Goal: Complete application form

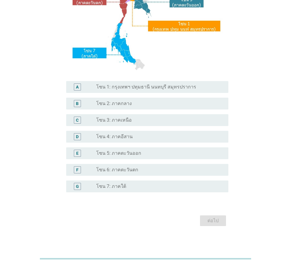
scroll to position [111, 0]
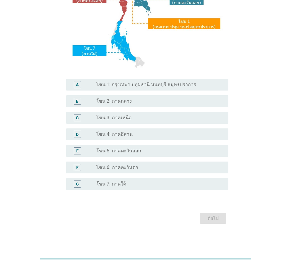
click at [129, 120] on label "โซน 3: ภาคเหนือ" at bounding box center [114, 118] width 36 height 6
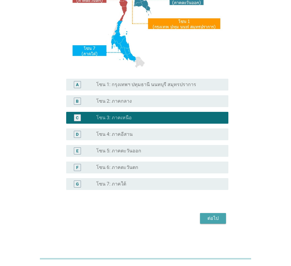
click at [214, 217] on div "ต่อไป" at bounding box center [213, 218] width 17 height 7
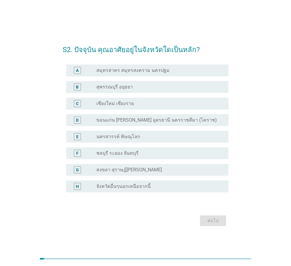
click at [150, 104] on div "radio_button_unchecked เชียงใหม่ เชียงราย" at bounding box center [157, 104] width 123 height 6
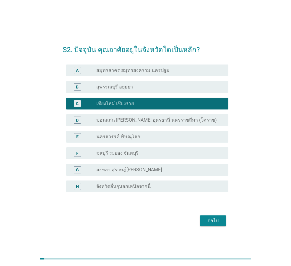
click at [222, 221] on button "ต่อไป" at bounding box center [213, 220] width 26 height 11
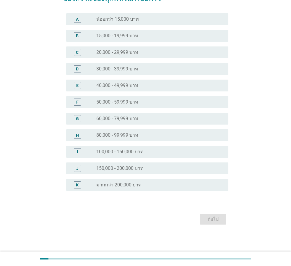
scroll to position [51, 0]
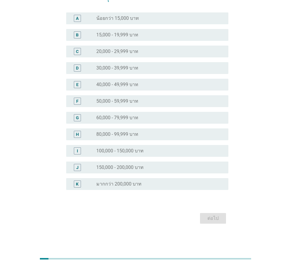
click at [154, 169] on div "radio_button_unchecked 150,000 - 200,000 บาท" at bounding box center [157, 168] width 123 height 6
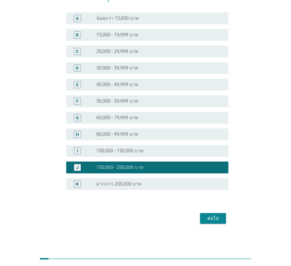
click at [172, 157] on div "I radio_button_unchecked 100,000 - 150,000 บาท" at bounding box center [147, 151] width 162 height 12
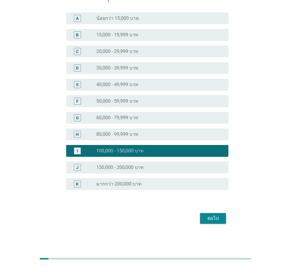
click at [217, 219] on div "ต่อไป" at bounding box center [213, 218] width 17 height 7
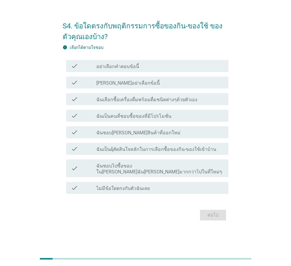
scroll to position [0, 0]
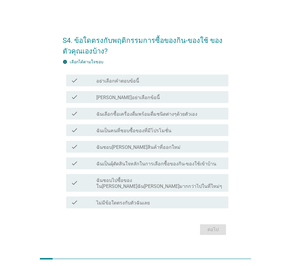
click at [179, 117] on label "ฉันเลือกซื้อเครื่องดื่มพร้อมดื่มชนิดต่างๆด้วยตัวเอง" at bounding box center [146, 114] width 101 height 6
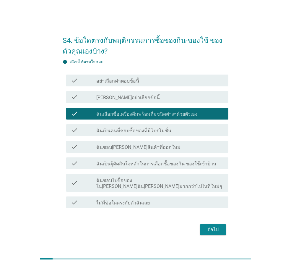
click at [181, 133] on div "check_box_outline_blank ฉันเป็นคนที่ชอบซื้อของที่มีโปรโมชั่น" at bounding box center [160, 130] width 128 height 7
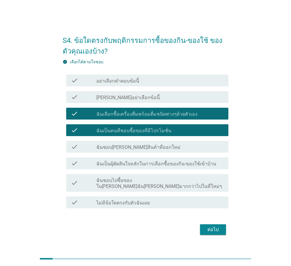
click at [168, 150] on div "check_box_outline_blank ฉันชอบ[PERSON_NAME]สินค้าที่ออกใหม่" at bounding box center [160, 146] width 128 height 7
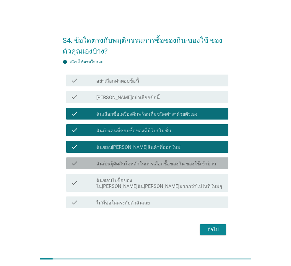
click at [180, 167] on label "ฉันเป็นผุ้ตัดสินใจหลักในการเลือกซื้อของกิน-ของใช้เข้าบ้าน" at bounding box center [156, 164] width 120 height 6
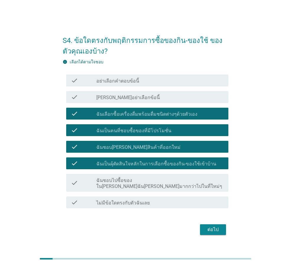
click at [179, 187] on div "check check_box_outline_blank ฉันชอบไปซื้อของใน[PERSON_NAME]ฉัน[PERSON_NAME]มาก…" at bounding box center [147, 183] width 162 height 18
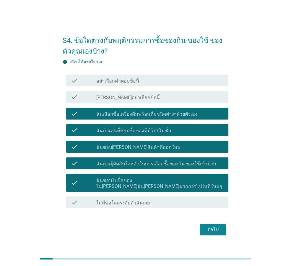
click at [220, 226] on div "ต่อไป" at bounding box center [213, 229] width 17 height 7
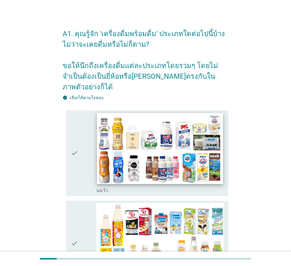
scroll to position [59, 0]
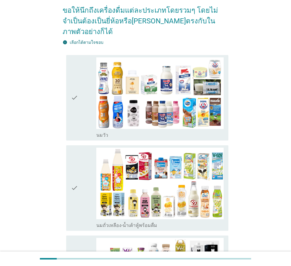
click at [88, 88] on div "check" at bounding box center [83, 97] width 25 height 81
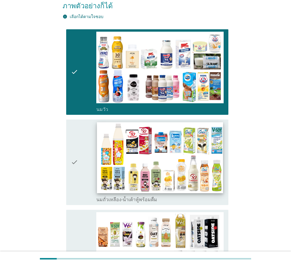
scroll to position [89, 0]
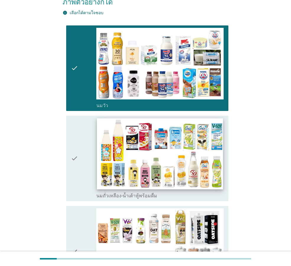
click at [112, 130] on img at bounding box center [160, 153] width 126 height 71
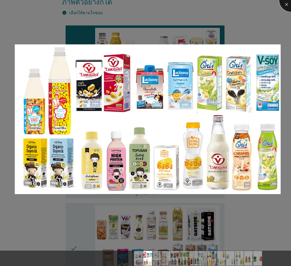
click at [286, 3] on div at bounding box center [292, 0] width 24 height 24
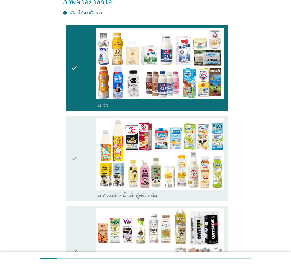
click at [76, 151] on icon "check" at bounding box center [74, 158] width 7 height 81
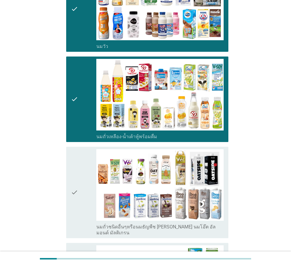
click at [81, 165] on div "check" at bounding box center [83, 192] width 25 height 87
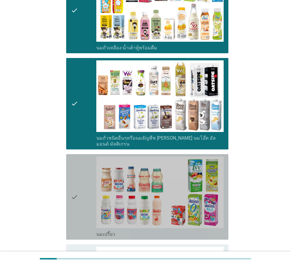
click at [82, 178] on div "check" at bounding box center [83, 197] width 25 height 81
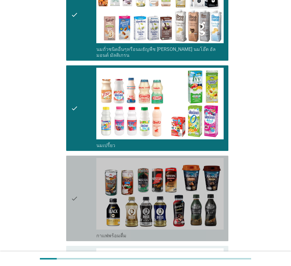
click at [84, 184] on div "check" at bounding box center [83, 198] width 25 height 81
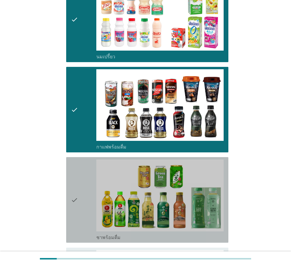
click at [80, 185] on div "check" at bounding box center [83, 199] width 25 height 81
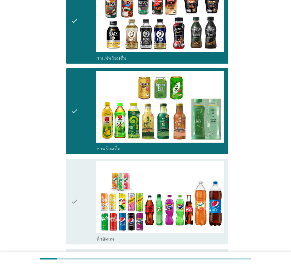
click at [80, 186] on div "check" at bounding box center [83, 201] width 25 height 81
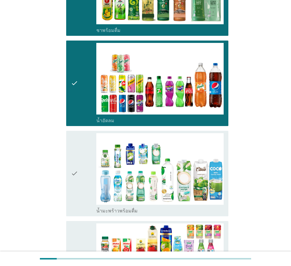
click at [80, 187] on div "check" at bounding box center [83, 173] width 25 height 81
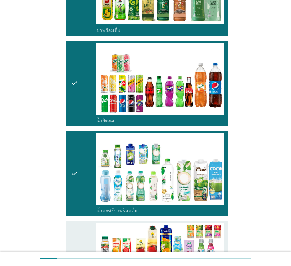
scroll to position [710, 0]
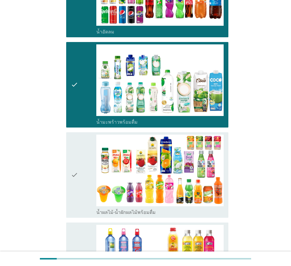
click at [80, 174] on div "check" at bounding box center [83, 175] width 25 height 81
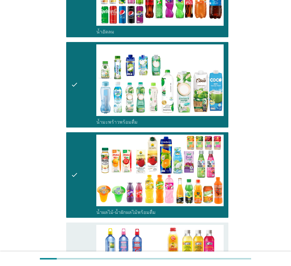
click at [80, 225] on div "check" at bounding box center [83, 265] width 25 height 81
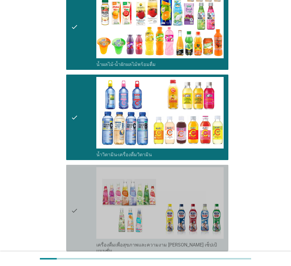
click at [85, 196] on div "check" at bounding box center [83, 210] width 25 height 87
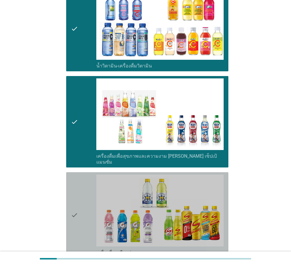
click at [86, 198] on div "check" at bounding box center [83, 215] width 25 height 81
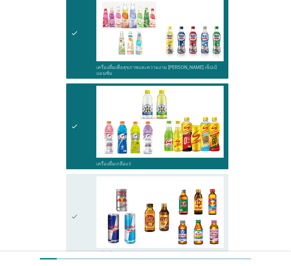
click at [84, 198] on div "check" at bounding box center [83, 216] width 25 height 81
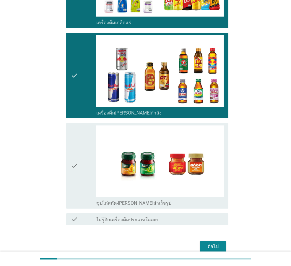
scroll to position [1182, 0]
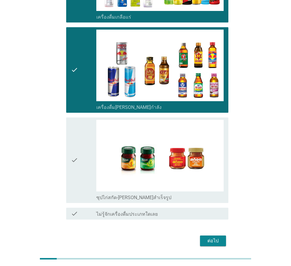
click at [89, 148] on div "check" at bounding box center [83, 160] width 25 height 81
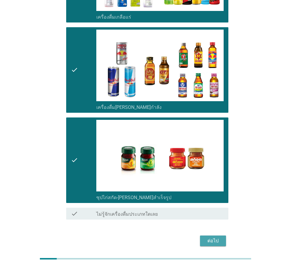
click at [211, 237] on div "ต่อไป" at bounding box center [213, 240] width 17 height 7
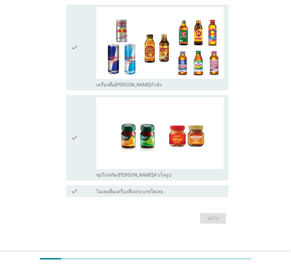
scroll to position [0, 0]
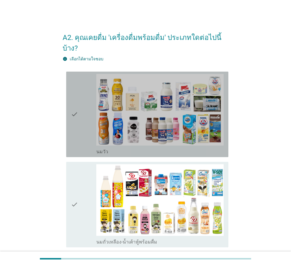
click at [73, 119] on icon "check" at bounding box center [74, 114] width 7 height 81
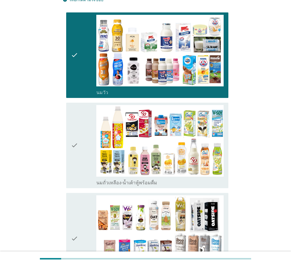
click at [74, 130] on icon "check" at bounding box center [74, 145] width 7 height 81
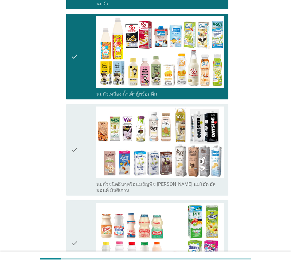
click at [83, 141] on div "check" at bounding box center [83, 150] width 25 height 87
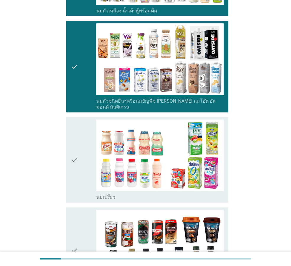
scroll to position [237, 0]
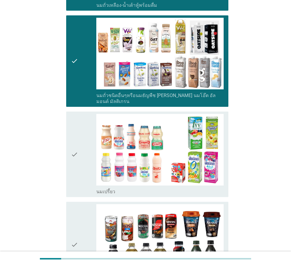
click at [76, 151] on icon "check" at bounding box center [74, 154] width 7 height 81
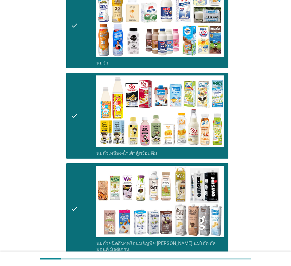
scroll to position [266, 0]
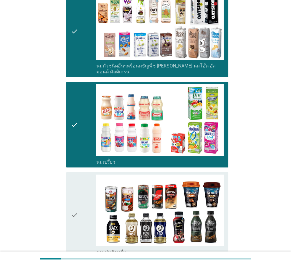
click at [80, 181] on div "check" at bounding box center [83, 215] width 25 height 81
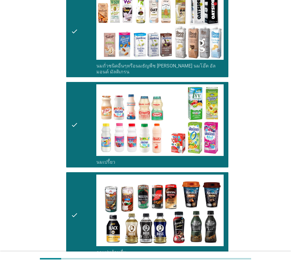
click at [80, 180] on div "check" at bounding box center [83, 215] width 25 height 81
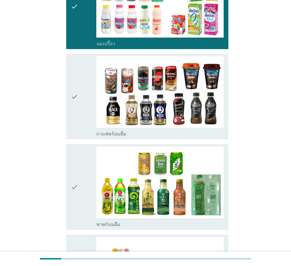
click at [81, 181] on div "check" at bounding box center [83, 186] width 25 height 81
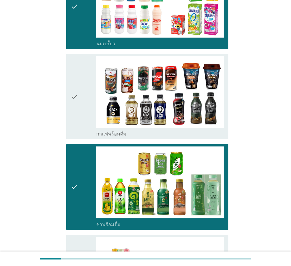
scroll to position [473, 0]
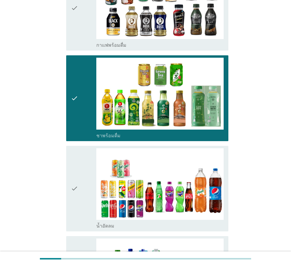
click at [81, 182] on div "check" at bounding box center [83, 188] width 25 height 81
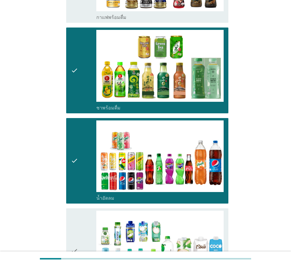
scroll to position [592, 0]
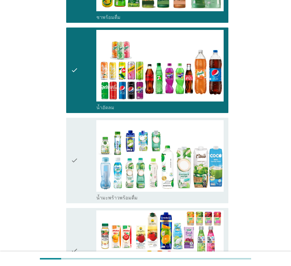
click at [81, 161] on div "check" at bounding box center [83, 160] width 25 height 81
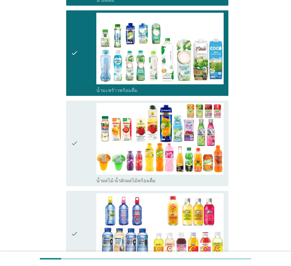
scroll to position [710, 0]
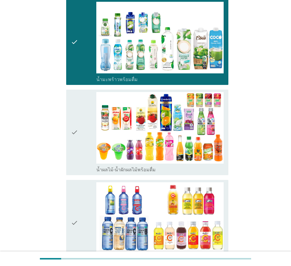
click at [76, 141] on icon "check" at bounding box center [74, 132] width 7 height 81
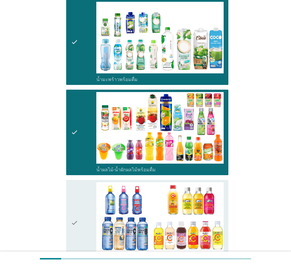
click at [76, 141] on icon "check" at bounding box center [74, 132] width 7 height 81
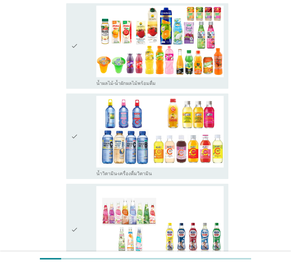
scroll to position [799, 0]
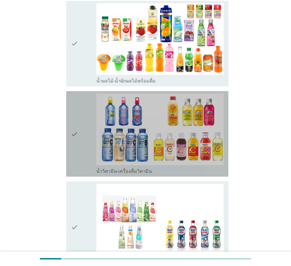
click at [76, 141] on icon "check" at bounding box center [74, 134] width 7 height 81
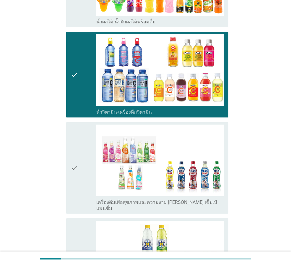
click at [78, 158] on icon "check" at bounding box center [74, 168] width 7 height 87
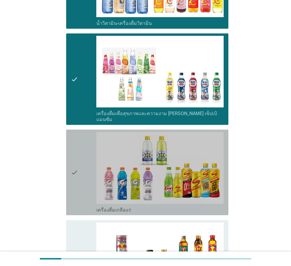
click at [80, 168] on div "check" at bounding box center [83, 172] width 25 height 81
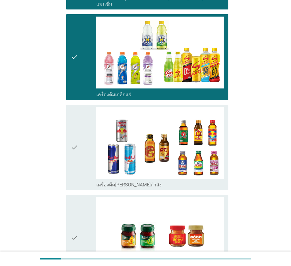
scroll to position [1124, 0]
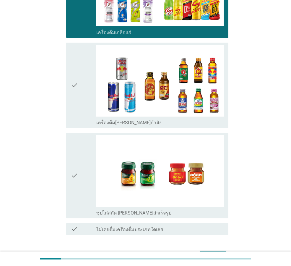
click at [71, 104] on div "check check_box_outline_blank เครื่องดื่ม[PERSON_NAME]กำลัง" at bounding box center [147, 86] width 162 height 86
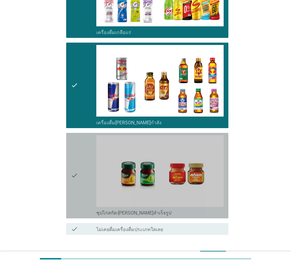
click at [77, 171] on icon "check" at bounding box center [74, 175] width 7 height 81
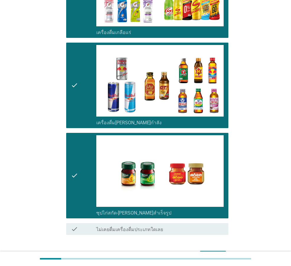
click at [213, 253] on div "ต่อไป" at bounding box center [213, 256] width 17 height 7
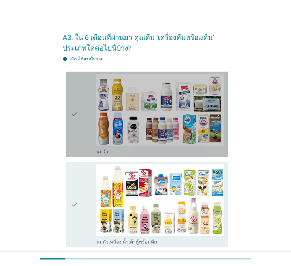
click at [80, 136] on div "check" at bounding box center [83, 114] width 25 height 81
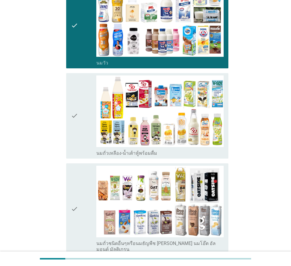
click at [83, 145] on div "check" at bounding box center [83, 115] width 25 height 81
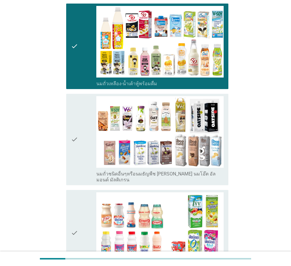
scroll to position [178, 0]
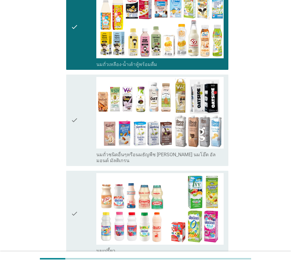
click at [79, 127] on div "check" at bounding box center [83, 120] width 25 height 87
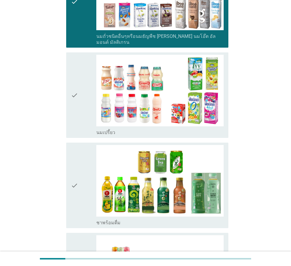
scroll to position [148, 0]
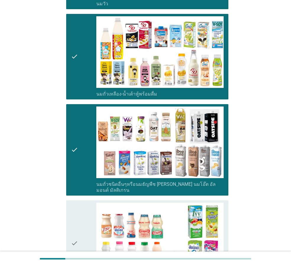
click at [75, 156] on icon "check" at bounding box center [74, 150] width 7 height 87
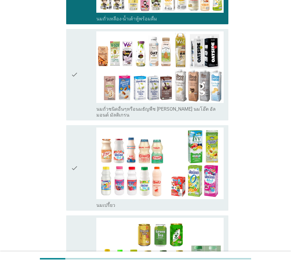
scroll to position [237, 0]
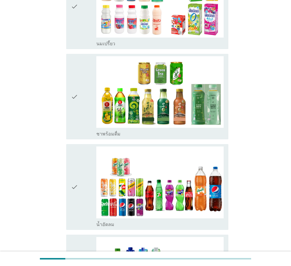
click at [74, 121] on icon "check" at bounding box center [74, 96] width 7 height 81
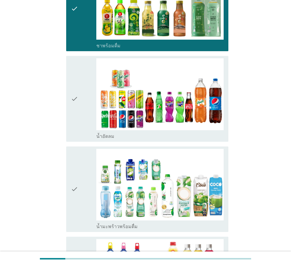
scroll to position [473, 0]
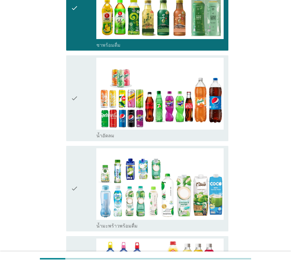
drag, startPoint x: 74, startPoint y: 116, endPoint x: 82, endPoint y: 181, distance: 65.6
click at [74, 116] on icon "check" at bounding box center [74, 98] width 7 height 81
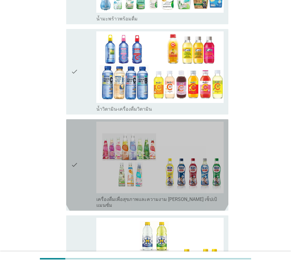
click at [78, 180] on div "check" at bounding box center [83, 165] width 25 height 87
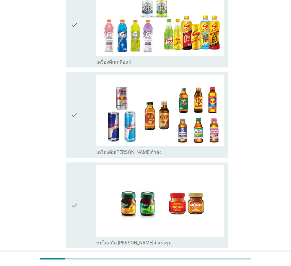
scroll to position [947, 0]
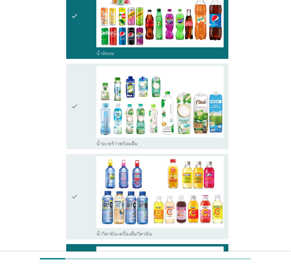
click at [72, 105] on icon "check" at bounding box center [74, 106] width 7 height 81
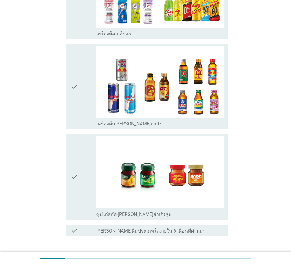
scroll to position [970, 0]
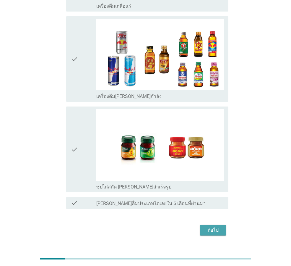
click at [217, 227] on div "ต่อไป" at bounding box center [213, 230] width 17 height 7
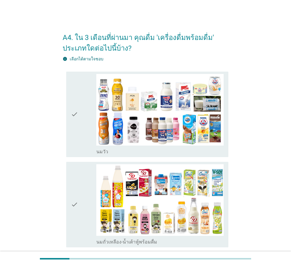
click at [68, 132] on div "check check_box_outline_blank [PERSON_NAME]" at bounding box center [147, 115] width 162 height 86
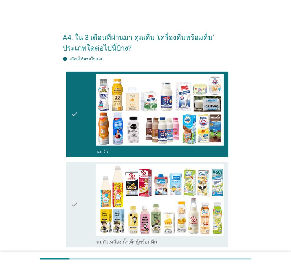
click at [70, 191] on div "check check_box_outline_blank นมถั่วเหลือง-น้ำเต้าหู้พร้อมดื่ม" at bounding box center [147, 205] width 162 height 86
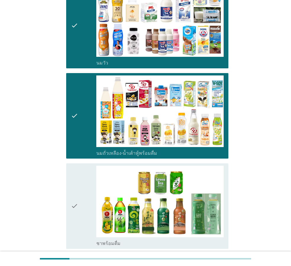
click at [70, 192] on div "check check_box ชาพร้อมดื่ม" at bounding box center [147, 206] width 162 height 86
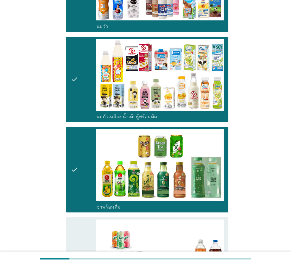
scroll to position [178, 0]
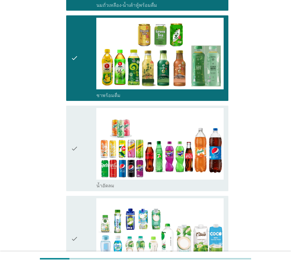
click at [78, 153] on icon "check" at bounding box center [74, 148] width 7 height 81
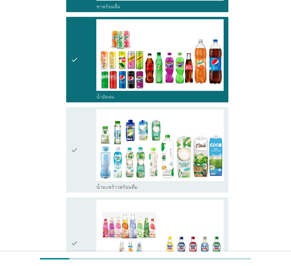
click at [73, 179] on icon "check" at bounding box center [74, 149] width 7 height 81
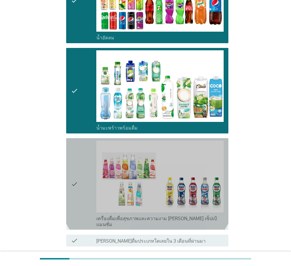
click at [76, 174] on icon "check" at bounding box center [74, 184] width 7 height 87
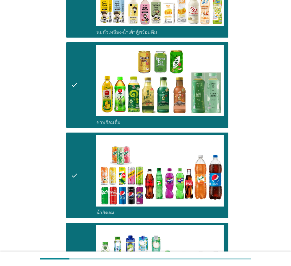
scroll to position [207, 0]
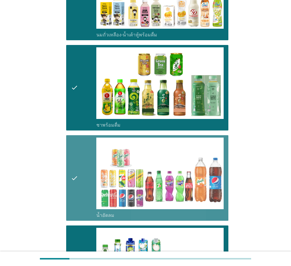
click at [75, 175] on icon "check" at bounding box center [74, 178] width 7 height 81
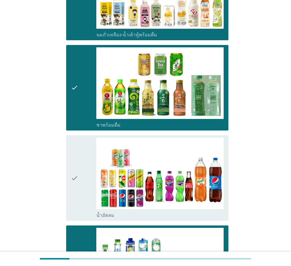
click at [78, 171] on icon "check" at bounding box center [74, 178] width 7 height 81
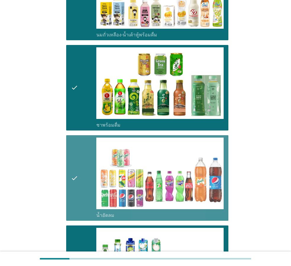
click at [76, 116] on icon "check" at bounding box center [74, 87] width 7 height 81
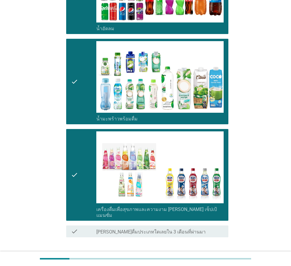
scroll to position [428, 0]
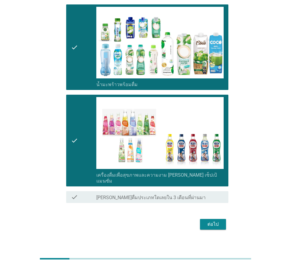
click at [220, 221] on div "ต่อไป" at bounding box center [213, 224] width 17 height 7
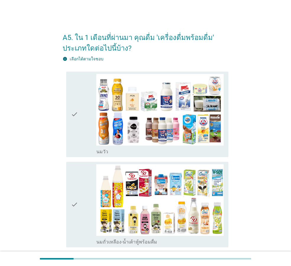
click at [69, 129] on div "check check_box_outline_blank [PERSON_NAME]" at bounding box center [147, 115] width 162 height 86
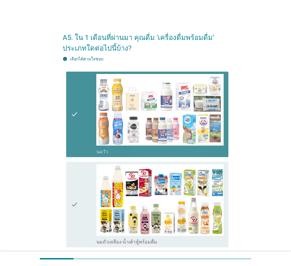
click at [69, 129] on div "check check_box_outline_blank [PERSON_NAME]" at bounding box center [147, 115] width 162 height 86
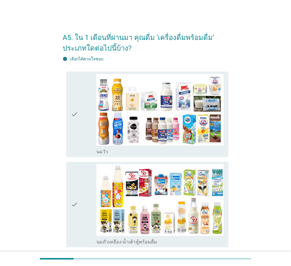
click at [76, 133] on icon "check" at bounding box center [74, 114] width 7 height 81
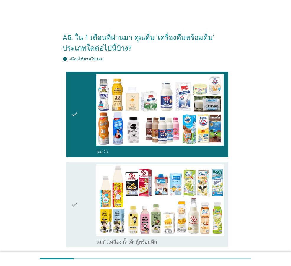
click at [78, 203] on icon "check" at bounding box center [74, 204] width 7 height 81
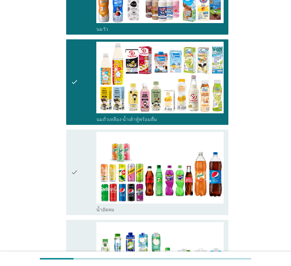
scroll to position [148, 0]
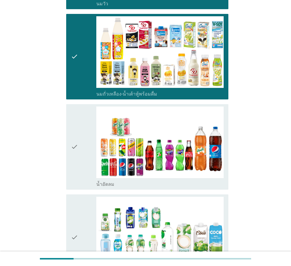
click at [81, 165] on div "check" at bounding box center [83, 147] width 25 height 81
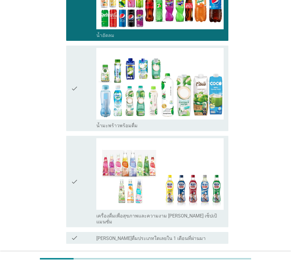
scroll to position [325, 0]
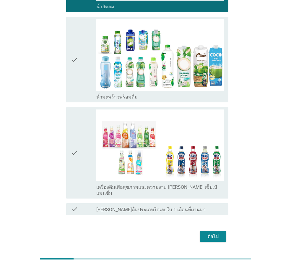
click at [75, 168] on icon "check" at bounding box center [74, 152] width 7 height 87
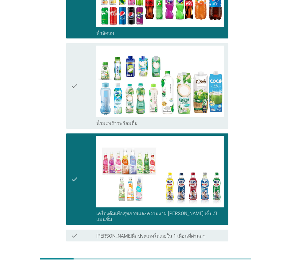
scroll to position [266, 0]
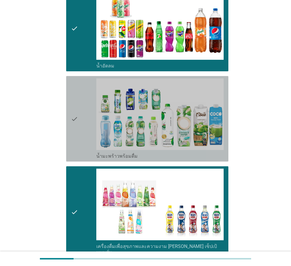
click at [81, 137] on div "check" at bounding box center [83, 118] width 25 height 81
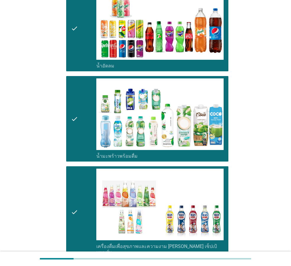
click at [80, 218] on div "check" at bounding box center [83, 212] width 25 height 87
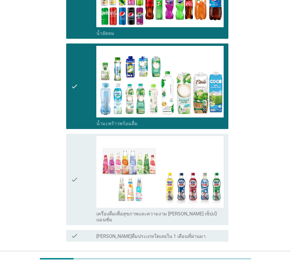
scroll to position [338, 0]
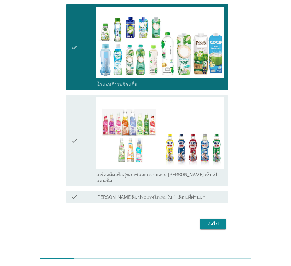
click at [210, 220] on div "ต่อไป" at bounding box center [213, 223] width 17 height 7
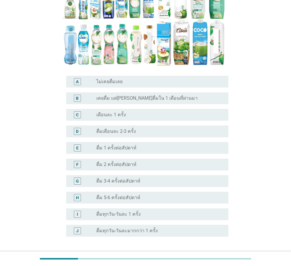
scroll to position [118, 0]
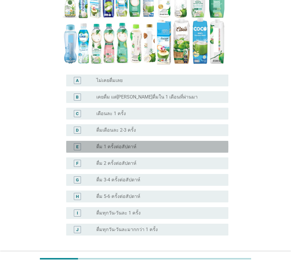
click at [144, 143] on div "radio_button_unchecked ดื่ม 1 ครั้งต่อสัปดาห์" at bounding box center [160, 146] width 128 height 7
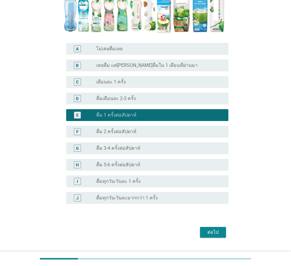
scroll to position [153, 0]
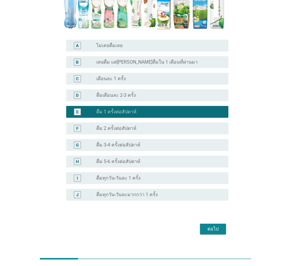
click at [217, 225] on div "ต่อไป" at bounding box center [213, 228] width 17 height 7
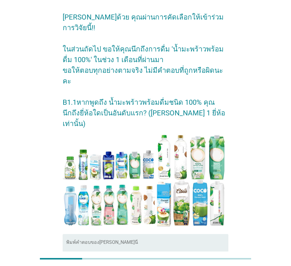
scroll to position [30, 0]
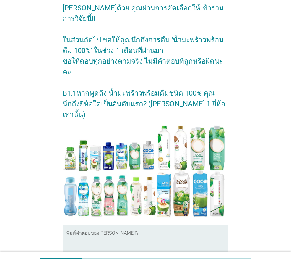
click at [122, 232] on textarea "พิมพ์คำตอบของคุณ ที่นี่" at bounding box center [147, 247] width 162 height 31
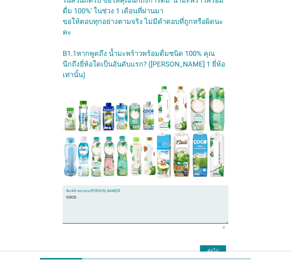
scroll to position [70, 0]
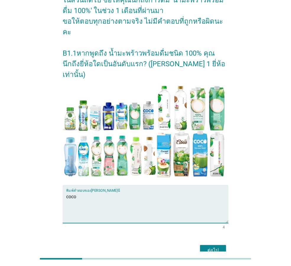
type textarea "coco"
click at [217, 247] on div "ต่อไป" at bounding box center [213, 250] width 17 height 7
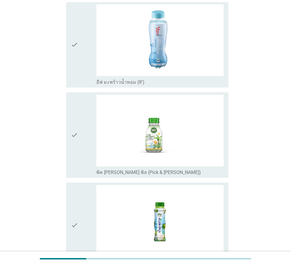
scroll to position [0, 0]
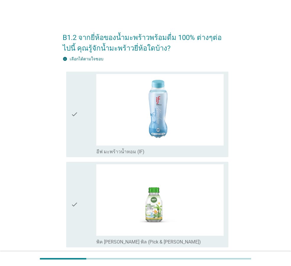
click at [79, 123] on div "check" at bounding box center [83, 114] width 25 height 81
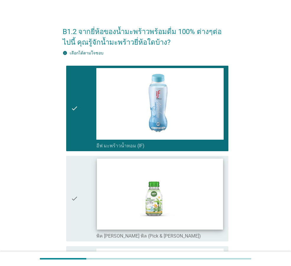
scroll to position [118, 0]
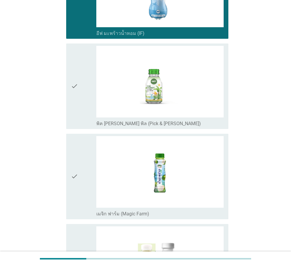
click at [76, 184] on icon "check" at bounding box center [74, 176] width 7 height 81
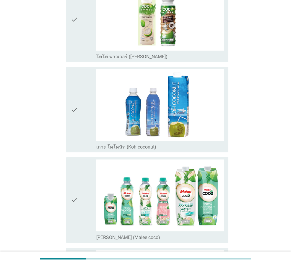
scroll to position [385, 0]
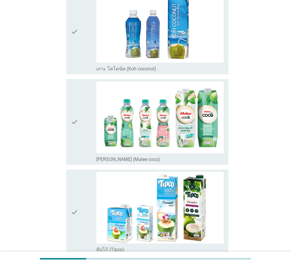
click at [74, 138] on icon "check" at bounding box center [74, 121] width 7 height 81
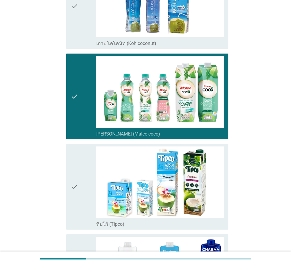
scroll to position [503, 0]
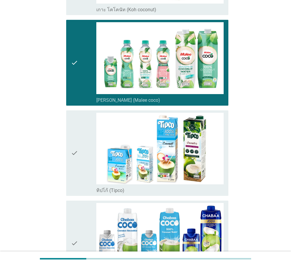
click at [84, 169] on div "check" at bounding box center [83, 153] width 25 height 81
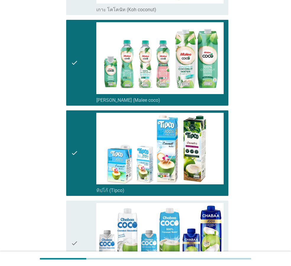
click at [76, 171] on icon "check" at bounding box center [74, 153] width 7 height 81
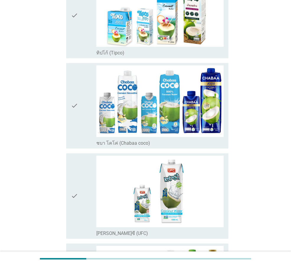
scroll to position [651, 0]
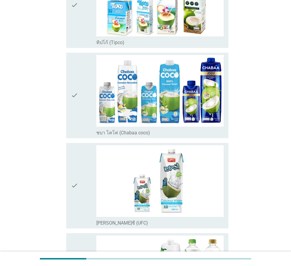
click at [80, 117] on div "check" at bounding box center [83, 95] width 25 height 81
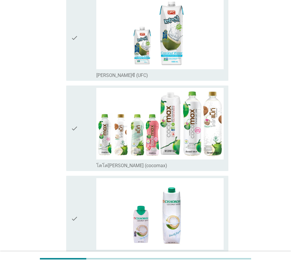
scroll to position [799, 0]
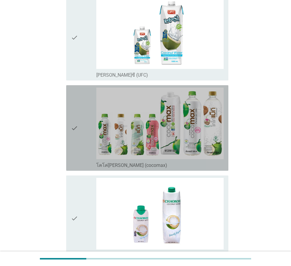
click at [76, 152] on icon "check" at bounding box center [74, 128] width 7 height 81
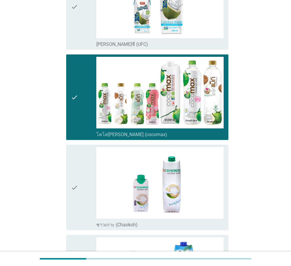
scroll to position [858, 0]
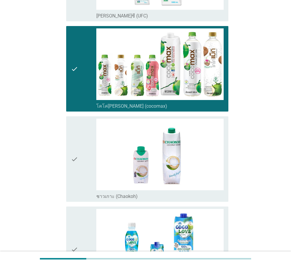
click at [77, 177] on icon "check" at bounding box center [74, 159] width 7 height 81
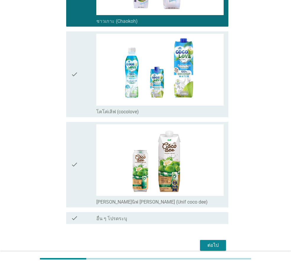
scroll to position [1036, 0]
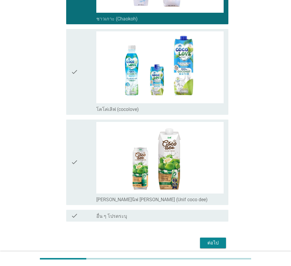
click at [83, 87] on div "check" at bounding box center [83, 71] width 25 height 81
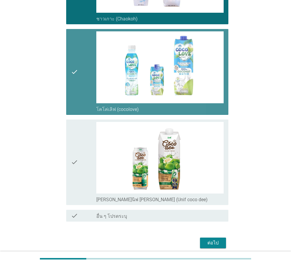
click at [66, 72] on div "check check_box_outline_blank โคโค่เลิฟ (cocolove)" at bounding box center [147, 72] width 162 height 86
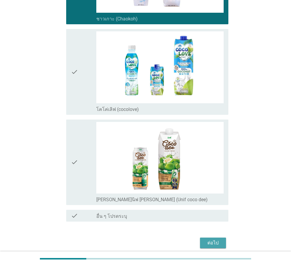
click at [219, 244] on div "ต่อไป" at bounding box center [213, 242] width 17 height 7
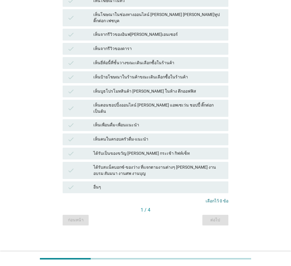
scroll to position [0, 0]
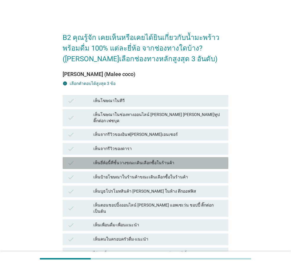
click at [144, 159] on div "เห็นยี่ห้อนี้ที่ชั้นวางขณะเดินเลือกซื้อในร้านค้า" at bounding box center [159, 162] width 130 height 7
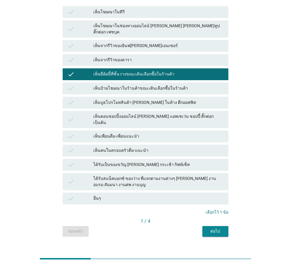
scroll to position [89, 0]
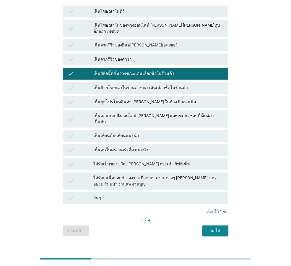
click at [214, 228] on div "ต่อไป" at bounding box center [215, 231] width 17 height 6
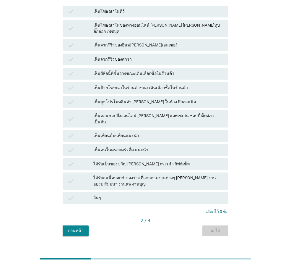
scroll to position [0, 0]
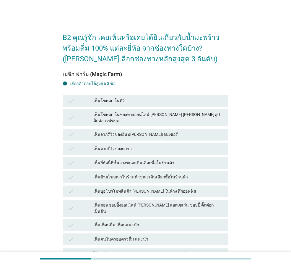
click at [176, 159] on div "เห็นยี่ห้อนี้ที่ชั้นวางขณะเดินเลือกซื้อในร้านค้า" at bounding box center [159, 162] width 130 height 7
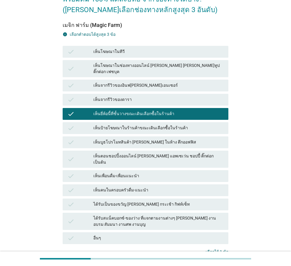
scroll to position [89, 0]
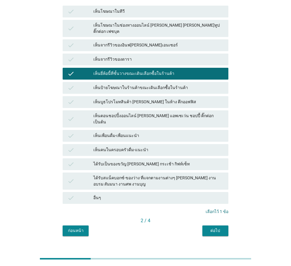
click at [137, 11] on div "เห็นโฆษณาในทีวี" at bounding box center [159, 11] width 130 height 7
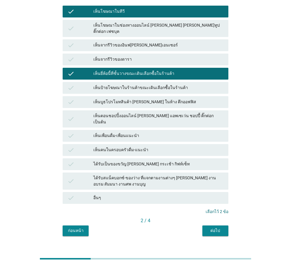
click at [223, 228] on div "ต่อไป" at bounding box center [215, 231] width 17 height 6
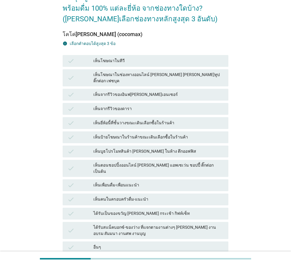
scroll to position [30, 0]
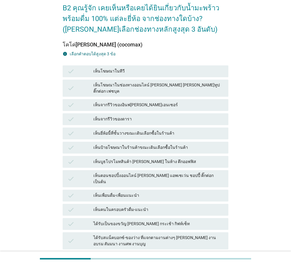
click at [147, 74] on div "เห็นโฆษณาในทีวี" at bounding box center [159, 71] width 130 height 7
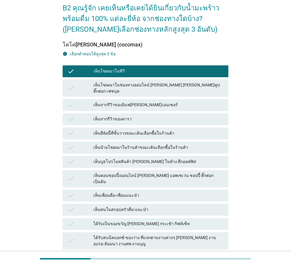
click at [170, 130] on div "เห็นยี่ห้อนี้ที่ชั้นวางขณะเดินเลือกซื้อในร้านค้า" at bounding box center [159, 133] width 130 height 7
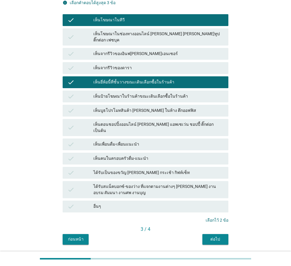
scroll to position [89, 0]
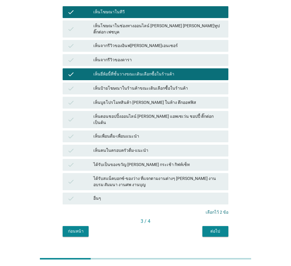
click at [220, 228] on div "ต่อไป" at bounding box center [215, 231] width 17 height 6
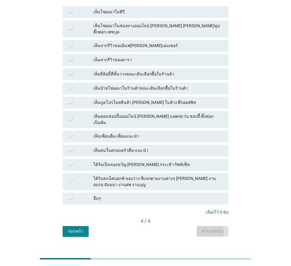
scroll to position [0, 0]
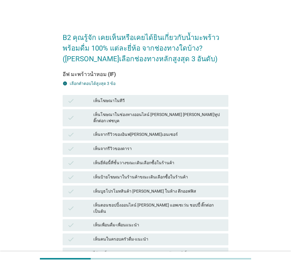
click at [134, 103] on div "เห็นโฆษณาในทีวี" at bounding box center [159, 100] width 130 height 7
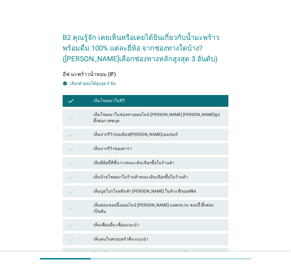
drag, startPoint x: 148, startPoint y: 146, endPoint x: 153, endPoint y: 165, distance: 19.6
click at [148, 145] on div "เห็นจากรีวิวของดารา" at bounding box center [159, 148] width 130 height 7
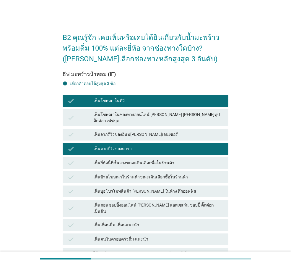
click at [155, 159] on div "เห็นยี่ห้อนี้ที่ชั้นวางขณะเดินเลือกซื้อในร้านค้า" at bounding box center [159, 162] width 130 height 7
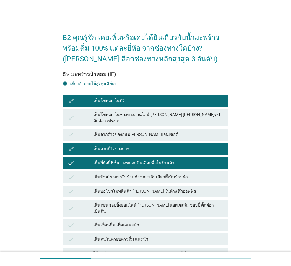
click at [162, 174] on div "เห็นป้ายโฆษณาในร้านค้าขณะเดินเลือกซื้อในร้านค้า" at bounding box center [159, 177] width 130 height 7
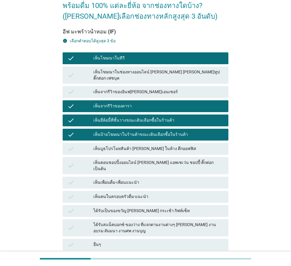
scroll to position [89, 0]
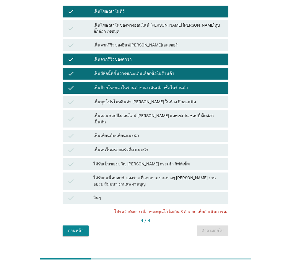
click at [146, 84] on div "เห็นป้ายโฆษณาในร้านค้าขณะเดินเลือกซื้อในร้านค้า" at bounding box center [159, 87] width 130 height 7
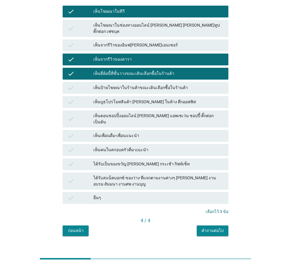
click at [219, 228] on div "คำถามต่อไป" at bounding box center [213, 231] width 22 height 6
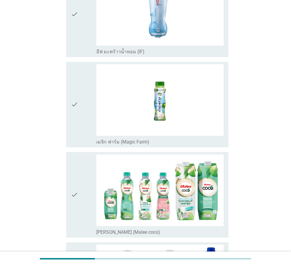
scroll to position [0, 0]
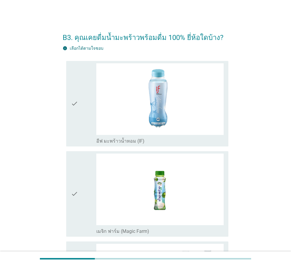
click at [83, 108] on div "check" at bounding box center [83, 103] width 25 height 81
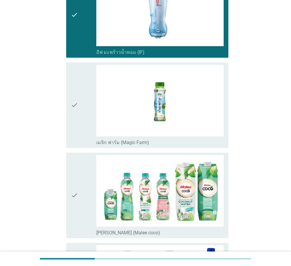
click at [79, 116] on div "check" at bounding box center [83, 105] width 25 height 81
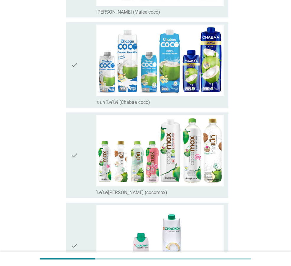
scroll to position [325, 0]
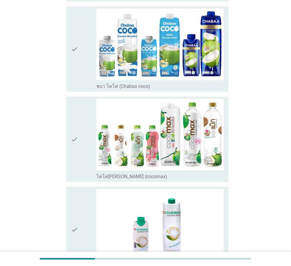
click at [80, 141] on div "check" at bounding box center [83, 139] width 25 height 81
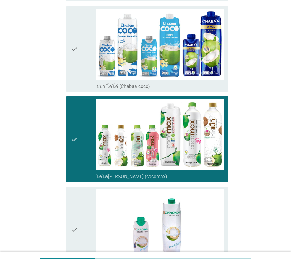
scroll to position [418, 0]
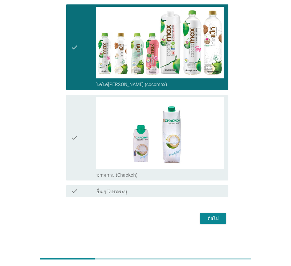
click at [215, 218] on div "ต่อไป" at bounding box center [213, 218] width 17 height 7
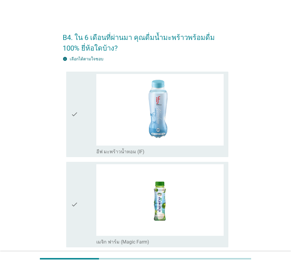
click at [79, 129] on div "check" at bounding box center [83, 114] width 25 height 81
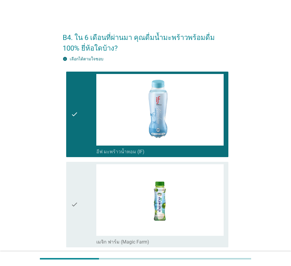
scroll to position [59, 0]
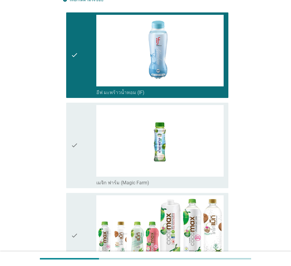
click at [80, 159] on div "check" at bounding box center [83, 145] width 25 height 81
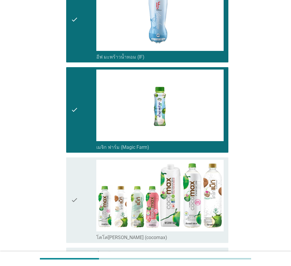
scroll to position [148, 0]
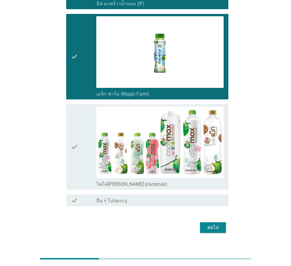
click at [75, 156] on icon "check" at bounding box center [74, 147] width 7 height 81
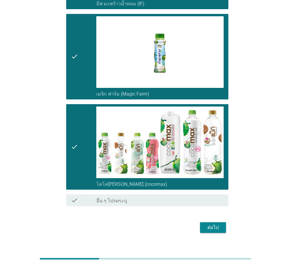
click at [211, 231] on div "ต่อไป" at bounding box center [213, 227] width 17 height 7
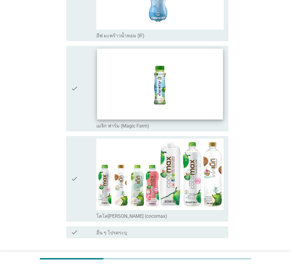
scroll to position [118, 0]
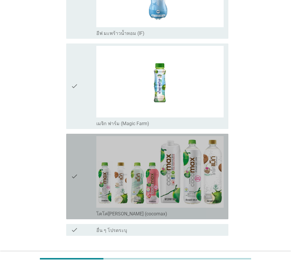
click at [79, 174] on div "check" at bounding box center [83, 176] width 25 height 81
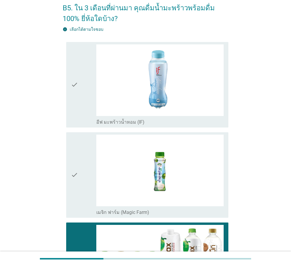
click at [91, 99] on div "check" at bounding box center [83, 84] width 25 height 81
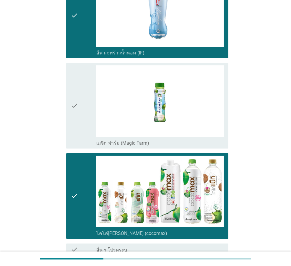
scroll to position [157, 0]
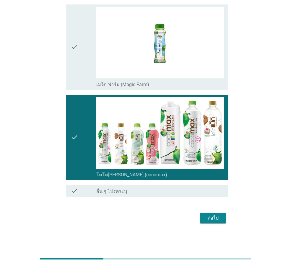
click at [208, 220] on div "ต่อไป" at bounding box center [213, 218] width 17 height 7
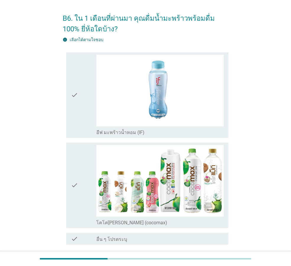
scroll to position [30, 0]
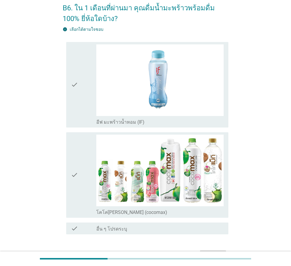
click at [76, 169] on icon "check" at bounding box center [74, 175] width 7 height 81
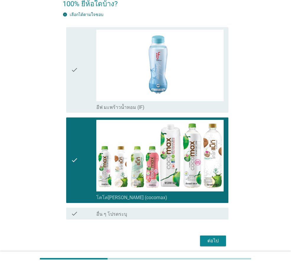
scroll to position [59, 0]
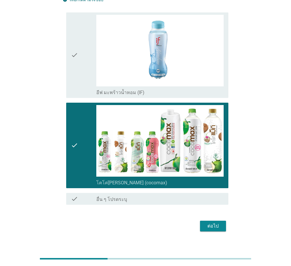
click at [222, 229] on button "ต่อไป" at bounding box center [213, 226] width 26 height 11
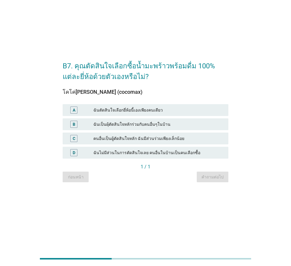
scroll to position [0, 0]
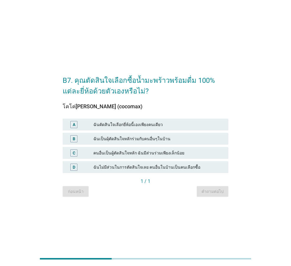
click at [167, 128] on div "ฉันตัดสินใจเลือกยี่ห้อนี้เองเพียงคนเดียว" at bounding box center [159, 124] width 130 height 7
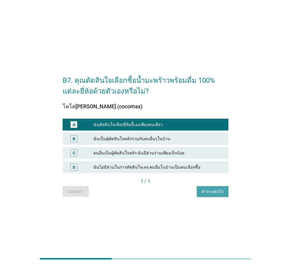
click at [219, 189] on div "คำถามต่อไป" at bounding box center [213, 191] width 22 height 6
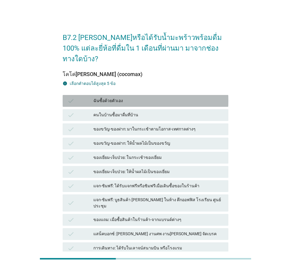
click at [129, 97] on div "ฉันซื้อด้วยตัวเอง" at bounding box center [159, 100] width 130 height 7
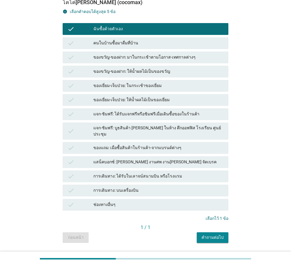
scroll to position [73, 0]
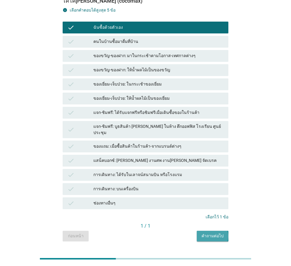
click at [213, 233] on div "คำถามต่อไป" at bounding box center [213, 236] width 22 height 6
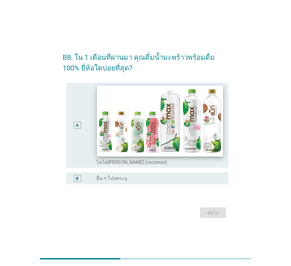
click at [136, 141] on img at bounding box center [160, 121] width 126 height 71
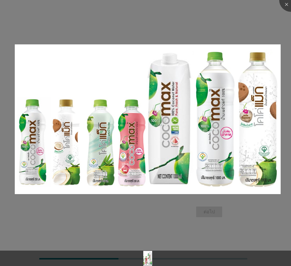
click at [154, 220] on div at bounding box center [145, 133] width 291 height 266
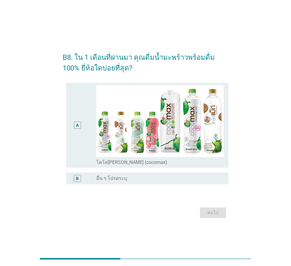
click at [80, 126] on div "A" at bounding box center [77, 125] width 7 height 7
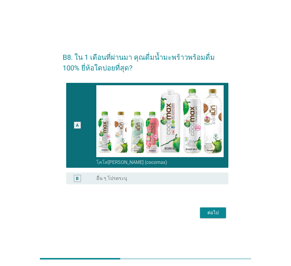
click at [211, 210] on div "ต่อไป" at bounding box center [213, 212] width 17 height 7
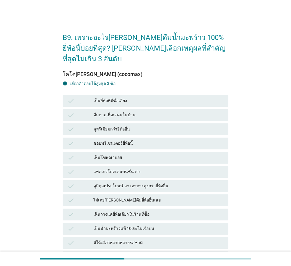
click at [141, 126] on div "ดูพรีเมียมกว่ายี่ห้ออื่น" at bounding box center [159, 129] width 130 height 7
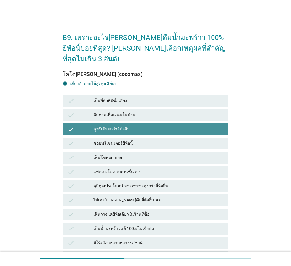
click at [146, 126] on div "ดูพรีเมียมกว่ายี่ห้ออื่น" at bounding box center [159, 129] width 130 height 7
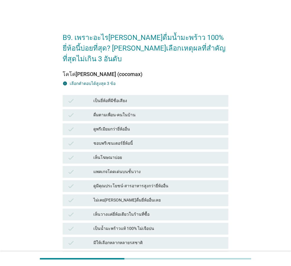
click at [155, 168] on div "แพคเกจโดดเด่นบนชั้นวาง" at bounding box center [159, 171] width 130 height 7
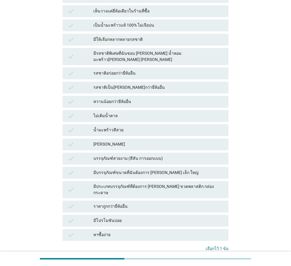
scroll to position [207, 0]
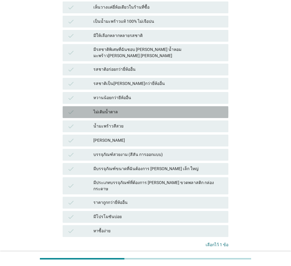
click at [130, 109] on div "ไม่เติมน้ำตาล" at bounding box center [159, 112] width 130 height 7
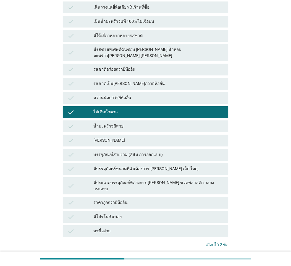
scroll to position [230, 0]
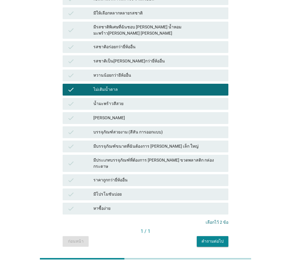
drag, startPoint x: 135, startPoint y: 188, endPoint x: 140, endPoint y: 193, distance: 6.9
click at [134, 205] on div "หาซื้อง่าย" at bounding box center [159, 208] width 130 height 7
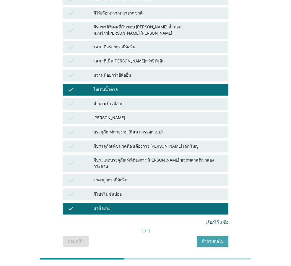
click at [220, 238] on div "คำถามต่อไป" at bounding box center [213, 241] width 22 height 6
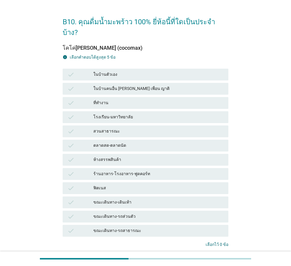
scroll to position [30, 0]
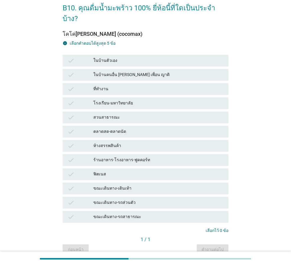
click at [138, 199] on div "ขณะเดินทาง-รถส่วนตัว" at bounding box center [159, 202] width 130 height 7
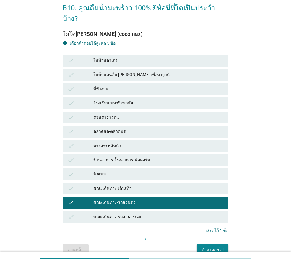
scroll to position [0, 0]
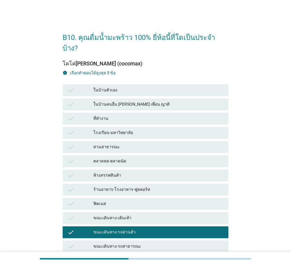
click at [142, 87] on div "ในบ้านตัวเอง" at bounding box center [159, 90] width 130 height 7
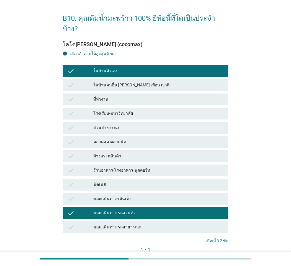
scroll to position [49, 0]
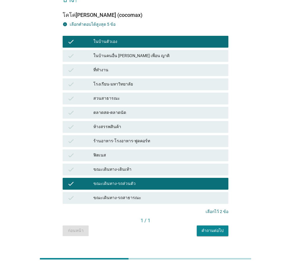
click at [147, 67] on div "ที่ทำงาน" at bounding box center [159, 70] width 130 height 7
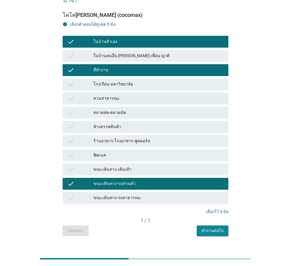
click at [219, 225] on button "คำถามต่อไป" at bounding box center [213, 230] width 32 height 11
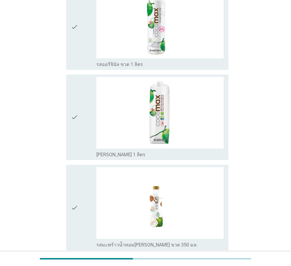
scroll to position [30, 0]
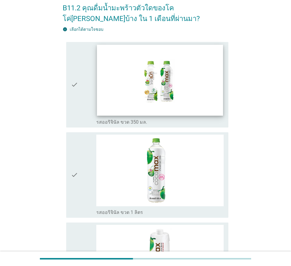
click at [130, 91] on img at bounding box center [160, 80] width 126 height 71
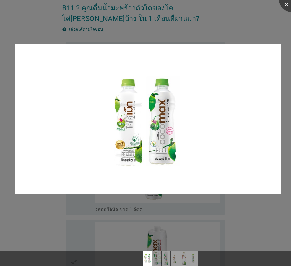
click at [235, 28] on div at bounding box center [145, 133] width 291 height 266
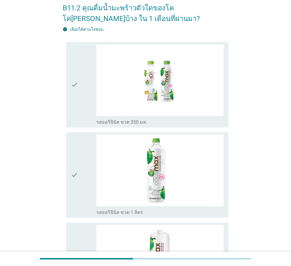
click at [77, 86] on icon "check" at bounding box center [74, 84] width 7 height 81
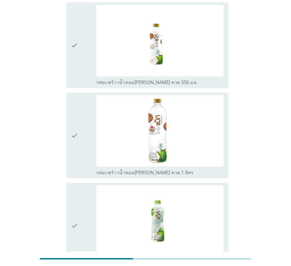
scroll to position [296, 0]
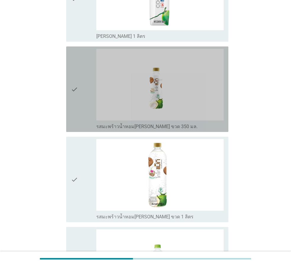
click at [73, 101] on icon "check" at bounding box center [74, 89] width 7 height 81
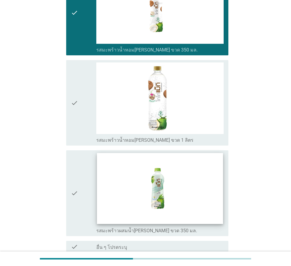
scroll to position [428, 0]
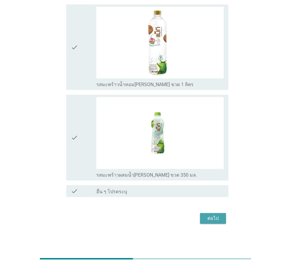
click at [210, 214] on button "ต่อไป" at bounding box center [213, 218] width 26 height 11
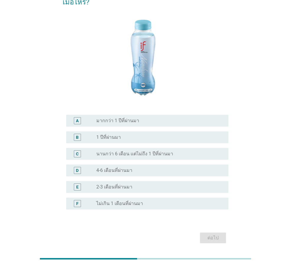
scroll to position [59, 0]
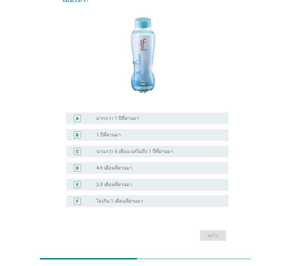
click at [129, 132] on div "radio_button_unchecked 1 ปีที่ผ่านมา" at bounding box center [157, 135] width 123 height 6
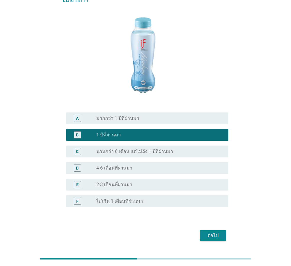
click at [212, 230] on button "ต่อไป" at bounding box center [213, 235] width 26 height 11
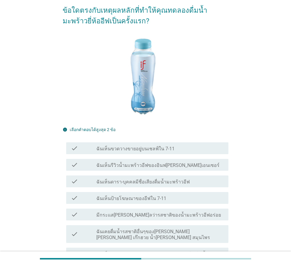
scroll to position [89, 0]
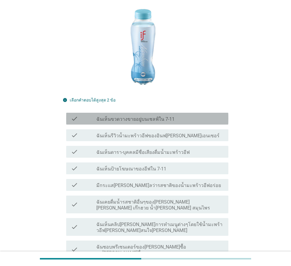
click at [159, 116] on label "ฉันเห็นขวดวางขายอยู่บนเชลฟ์ใน 7-11" at bounding box center [135, 119] width 78 height 6
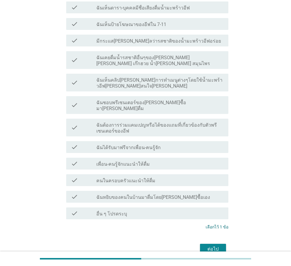
scroll to position [247, 0]
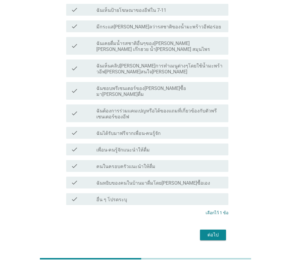
click at [214, 231] on div "ต่อไป" at bounding box center [213, 234] width 17 height 7
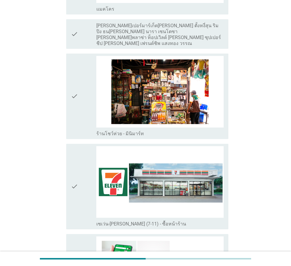
scroll to position [1124, 0]
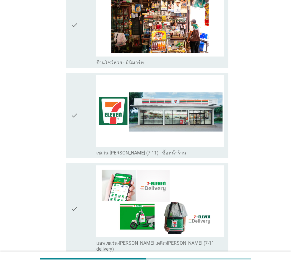
click at [75, 112] on icon "check" at bounding box center [74, 115] width 7 height 81
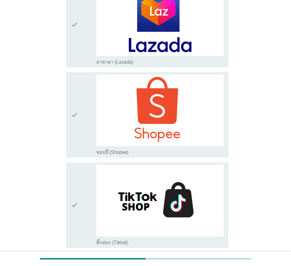
scroll to position [1636, 0]
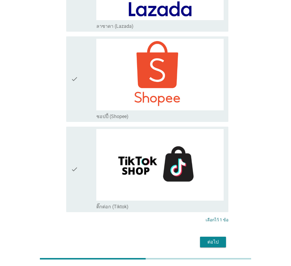
click at [220, 238] on div "ต่อไป" at bounding box center [213, 241] width 17 height 7
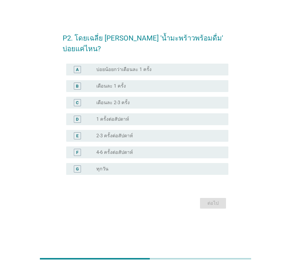
scroll to position [0, 0]
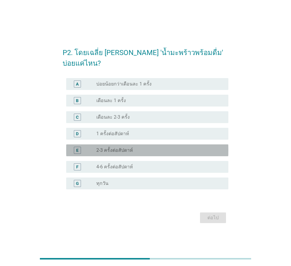
click at [146, 147] on div "radio_button_unchecked 2-3 ครั้งต่อสัปดาห์" at bounding box center [157, 150] width 123 height 6
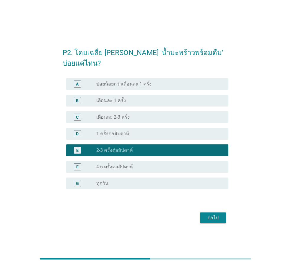
click at [214, 214] on div "ต่อไป" at bounding box center [213, 217] width 17 height 7
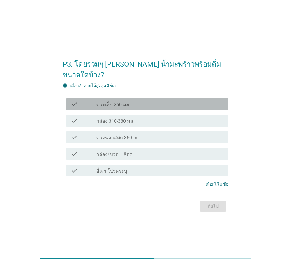
click at [127, 102] on label "ขวดเล็ก 250 มล." at bounding box center [113, 105] width 34 height 6
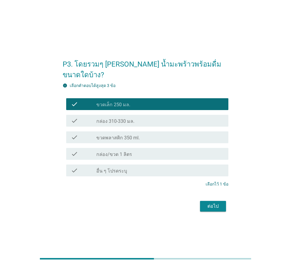
click at [151, 117] on div "check_box_outline_blank กล่อง 310-330 มล." at bounding box center [160, 120] width 128 height 7
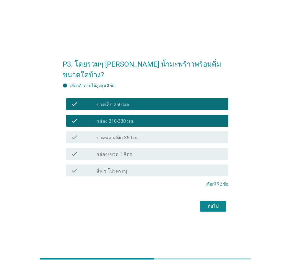
click at [155, 117] on div "check_box_outline_blank กล่อง 310-330 มล." at bounding box center [160, 120] width 128 height 7
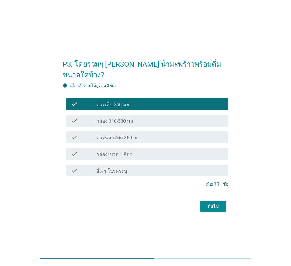
click at [157, 134] on div "check_box_outline_blank ขวดพลาสติก 350 ml." at bounding box center [160, 137] width 128 height 7
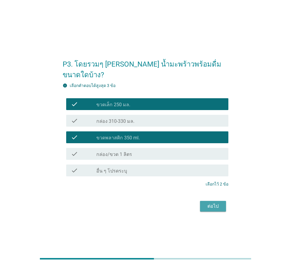
click at [216, 203] on div "ต่อไป" at bounding box center [213, 206] width 17 height 7
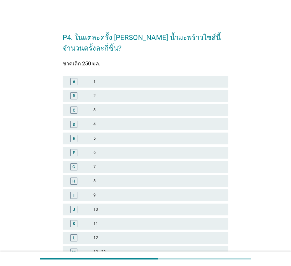
click at [119, 81] on div "1" at bounding box center [159, 81] width 130 height 7
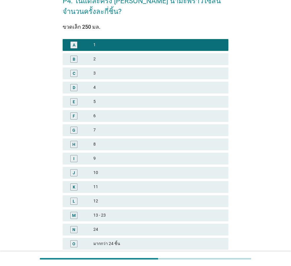
scroll to position [85, 0]
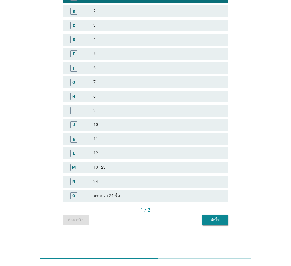
click at [207, 216] on button "ต่อไป" at bounding box center [216, 220] width 26 height 11
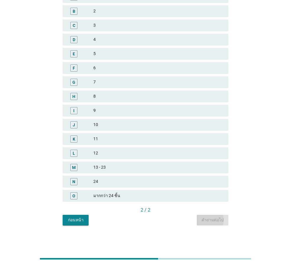
scroll to position [0, 0]
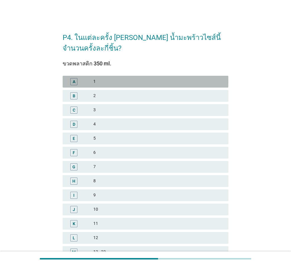
click at [120, 79] on div "1" at bounding box center [159, 81] width 130 height 7
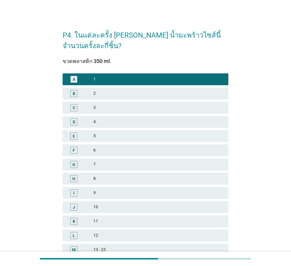
scroll to position [85, 0]
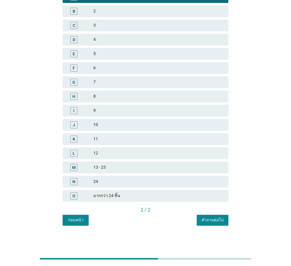
click at [214, 223] on button "คำถามต่อไป" at bounding box center [213, 220] width 32 height 11
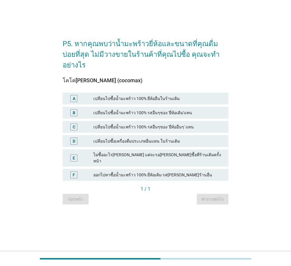
scroll to position [0, 0]
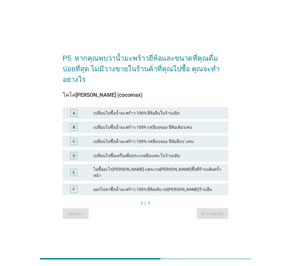
click at [184, 127] on div "เปลี่ยนไปซื้อน้ำมะพร้าว 100% รสอื่นๆของ 'ยี่ห้อเดิม'แทน" at bounding box center [159, 127] width 130 height 7
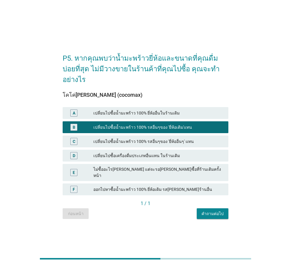
click at [216, 211] on div "คำถามต่อไป" at bounding box center [213, 214] width 22 height 6
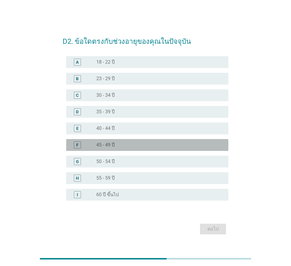
click at [136, 143] on div "radio_button_unchecked 45 - 49 ปี" at bounding box center [157, 145] width 123 height 6
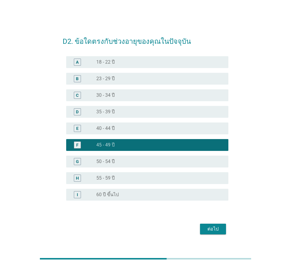
click at [213, 227] on div "ต่อไป" at bounding box center [213, 228] width 17 height 7
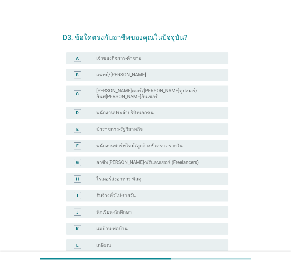
click at [146, 126] on div "radio_button_unchecked ข้าราชการ-รัฐวิสาหกิจ" at bounding box center [157, 129] width 123 height 6
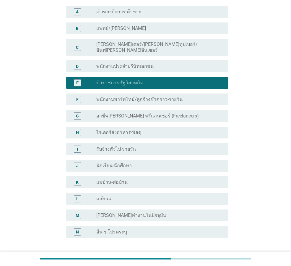
scroll to position [90, 0]
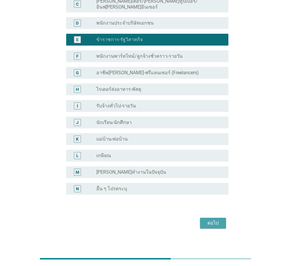
click at [218, 220] on div "ต่อไป" at bounding box center [213, 223] width 17 height 7
